Goal: Information Seeking & Learning: Learn about a topic

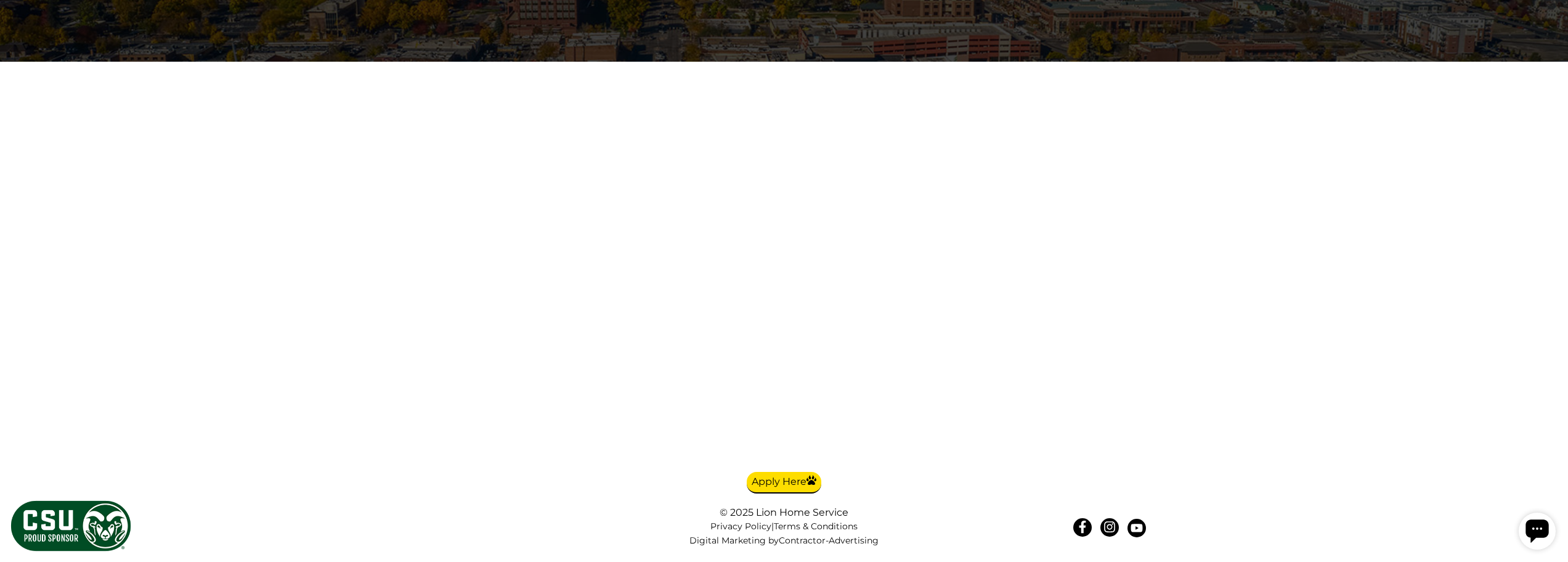
scroll to position [3515, 0]
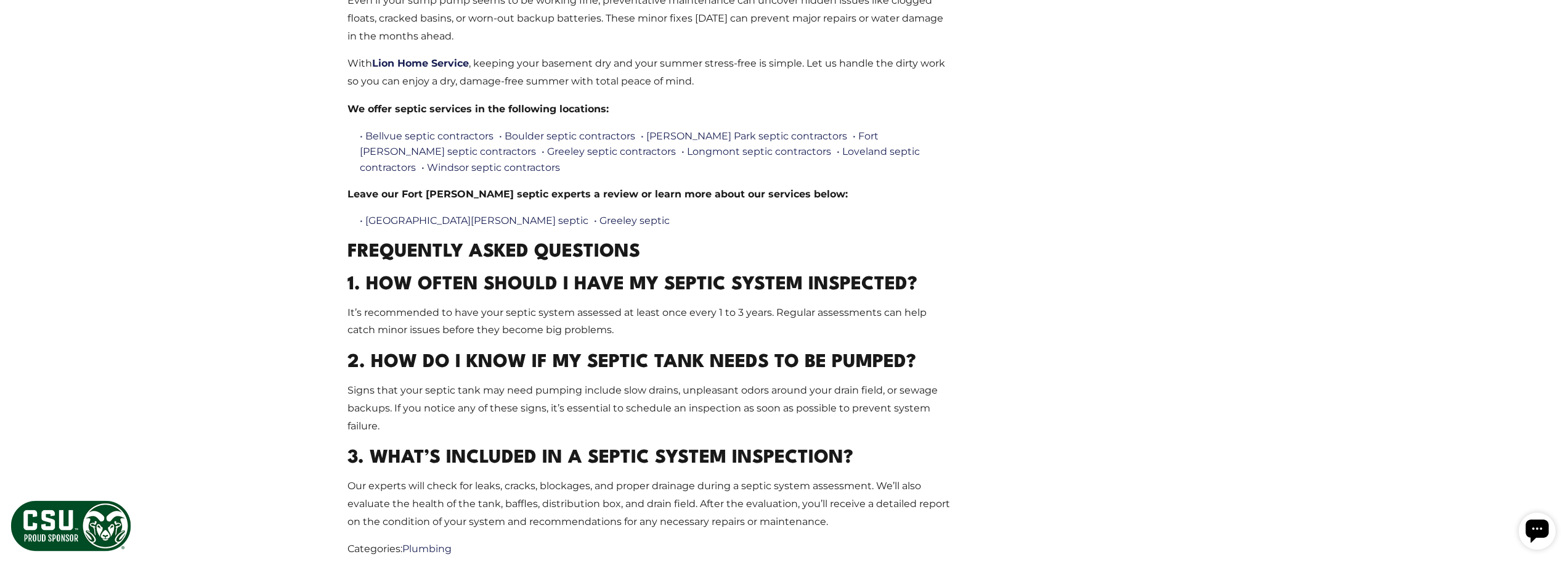
scroll to position [1973, 0]
